Goal: Check status: Check status

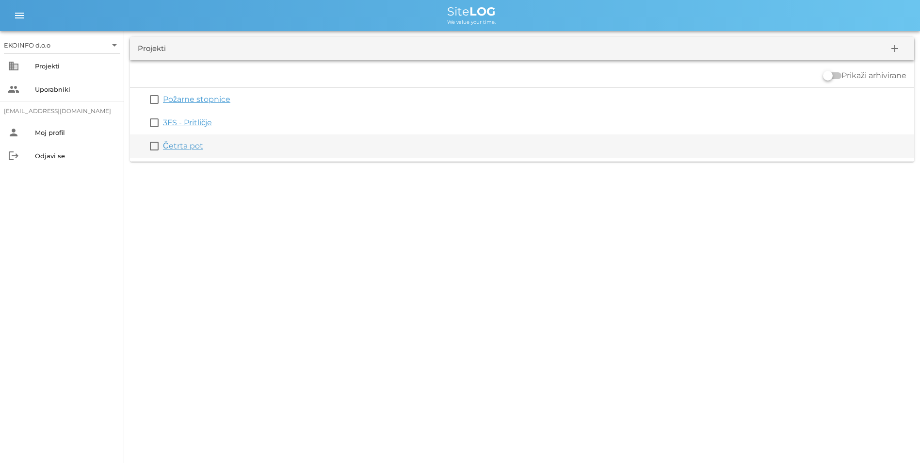
click at [185, 147] on link "Četrta pot" at bounding box center [183, 145] width 40 height 9
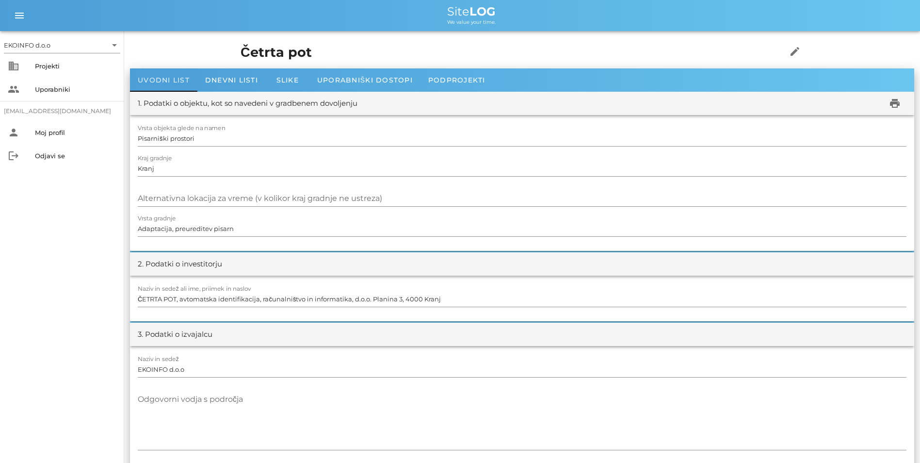
click at [196, 75] on div "Uvodni list" at bounding box center [163, 79] width 67 height 23
click at [207, 77] on span "Dnevni listi" at bounding box center [231, 80] width 53 height 9
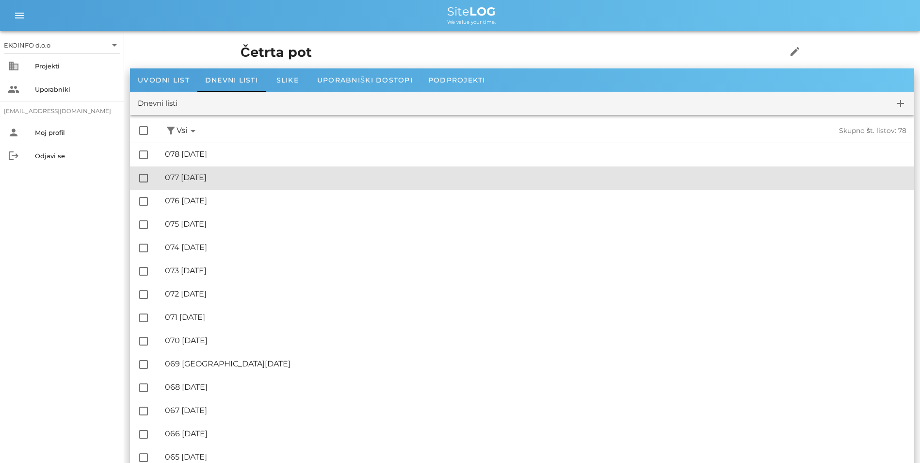
click at [179, 182] on div "🔏 077 [DATE] ✓ Podpisal: Nadzornik ✓ Podpisal: Sestavljalec ✓ Podpisal: Odgovor…" at bounding box center [536, 178] width 742 height 22
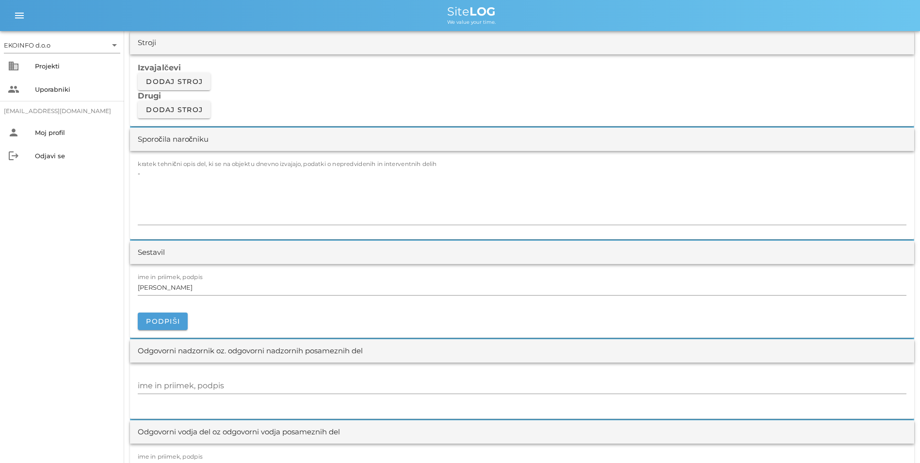
scroll to position [825, 0]
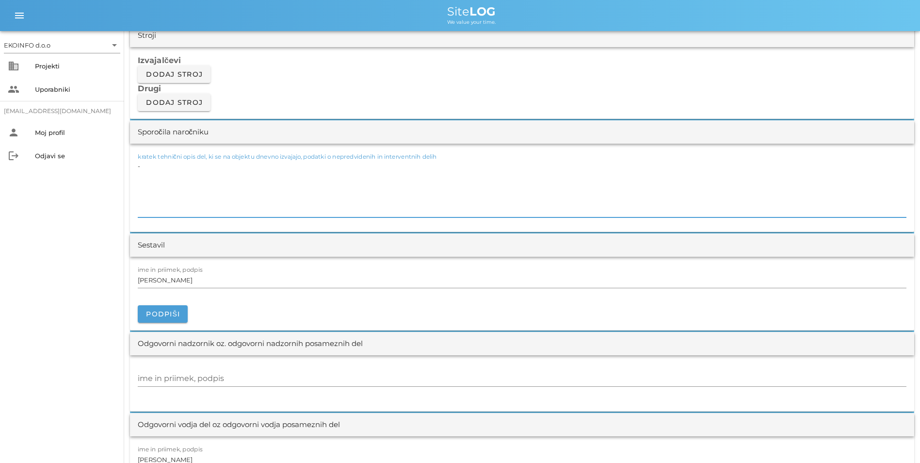
click at [179, 182] on textarea "-" at bounding box center [522, 188] width 769 height 58
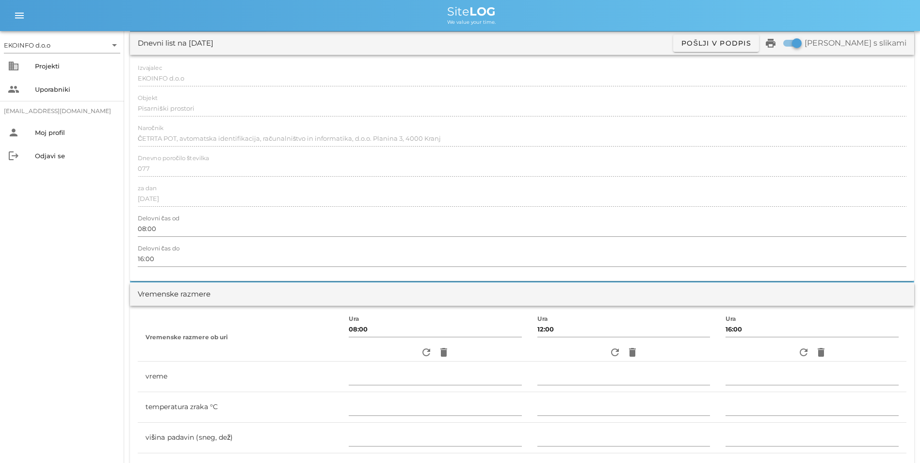
scroll to position [0, 0]
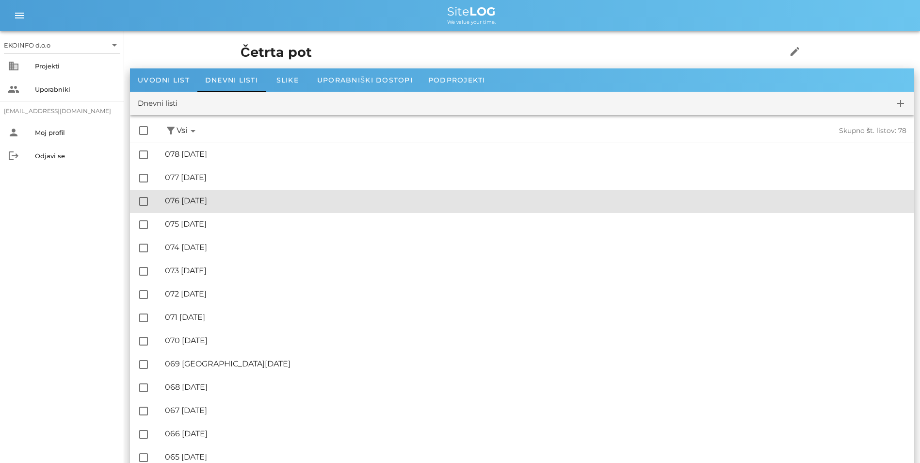
click at [202, 198] on div "🔏 076 [DATE]" at bounding box center [536, 200] width 742 height 9
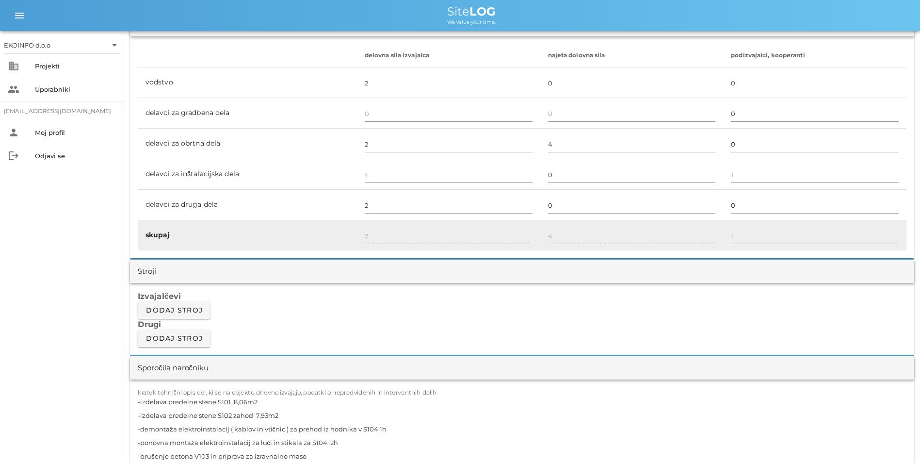
scroll to position [776, 0]
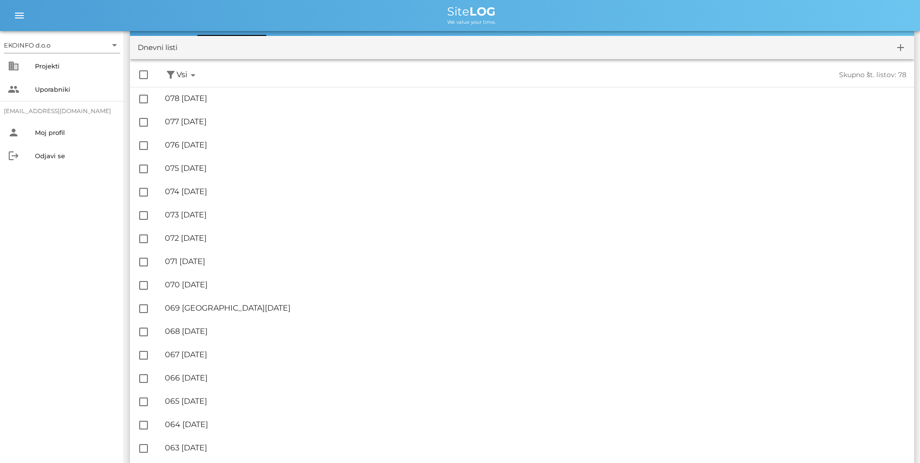
scroll to position [49, 0]
